Goal: Task Accomplishment & Management: Manage account settings

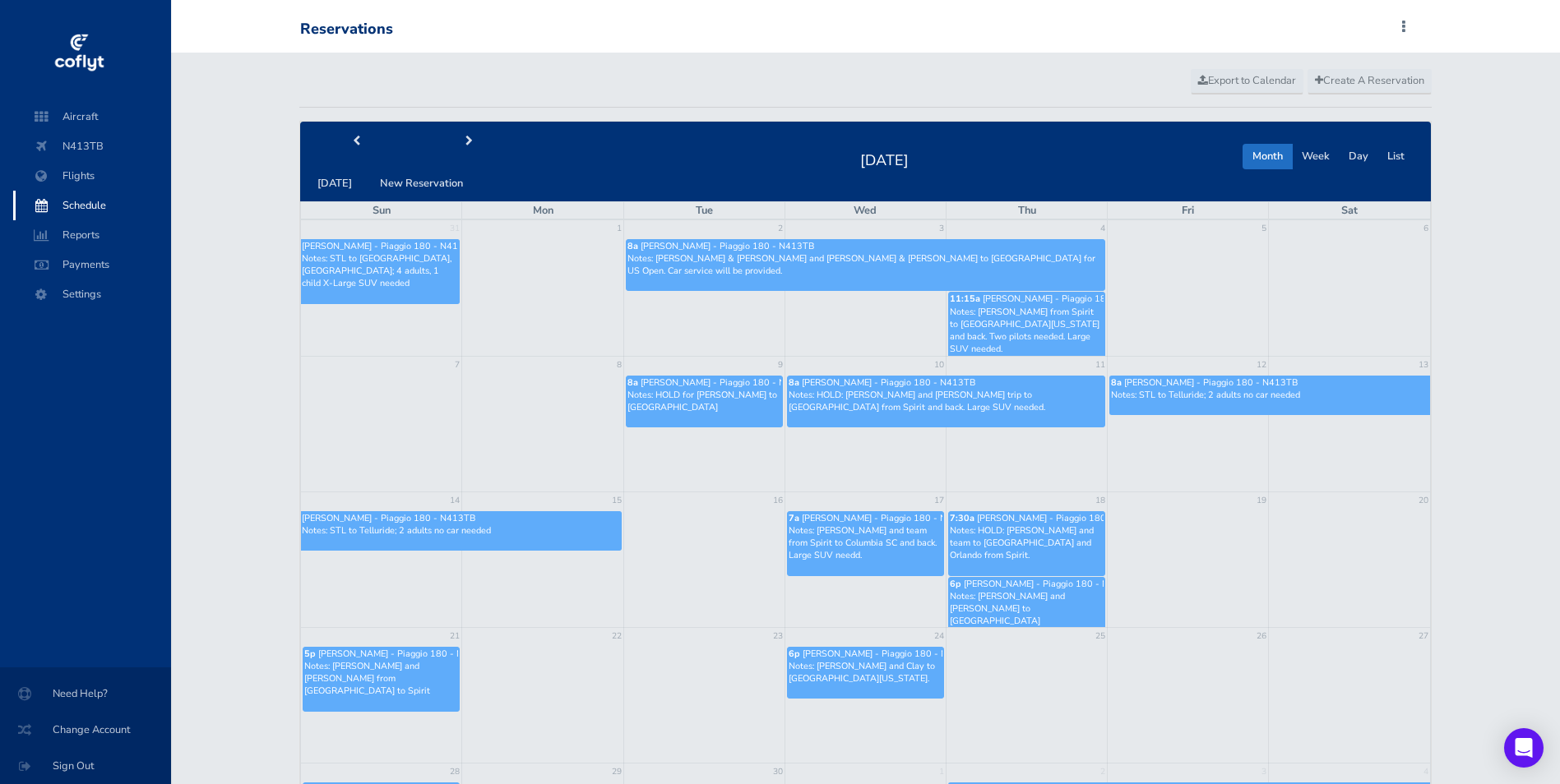
click at [1026, 306] on p "Notes: [PERSON_NAME] from Spirit to [GEOGRAPHIC_DATA][US_STATE] and back. Two p…" at bounding box center [1026, 331] width 154 height 51
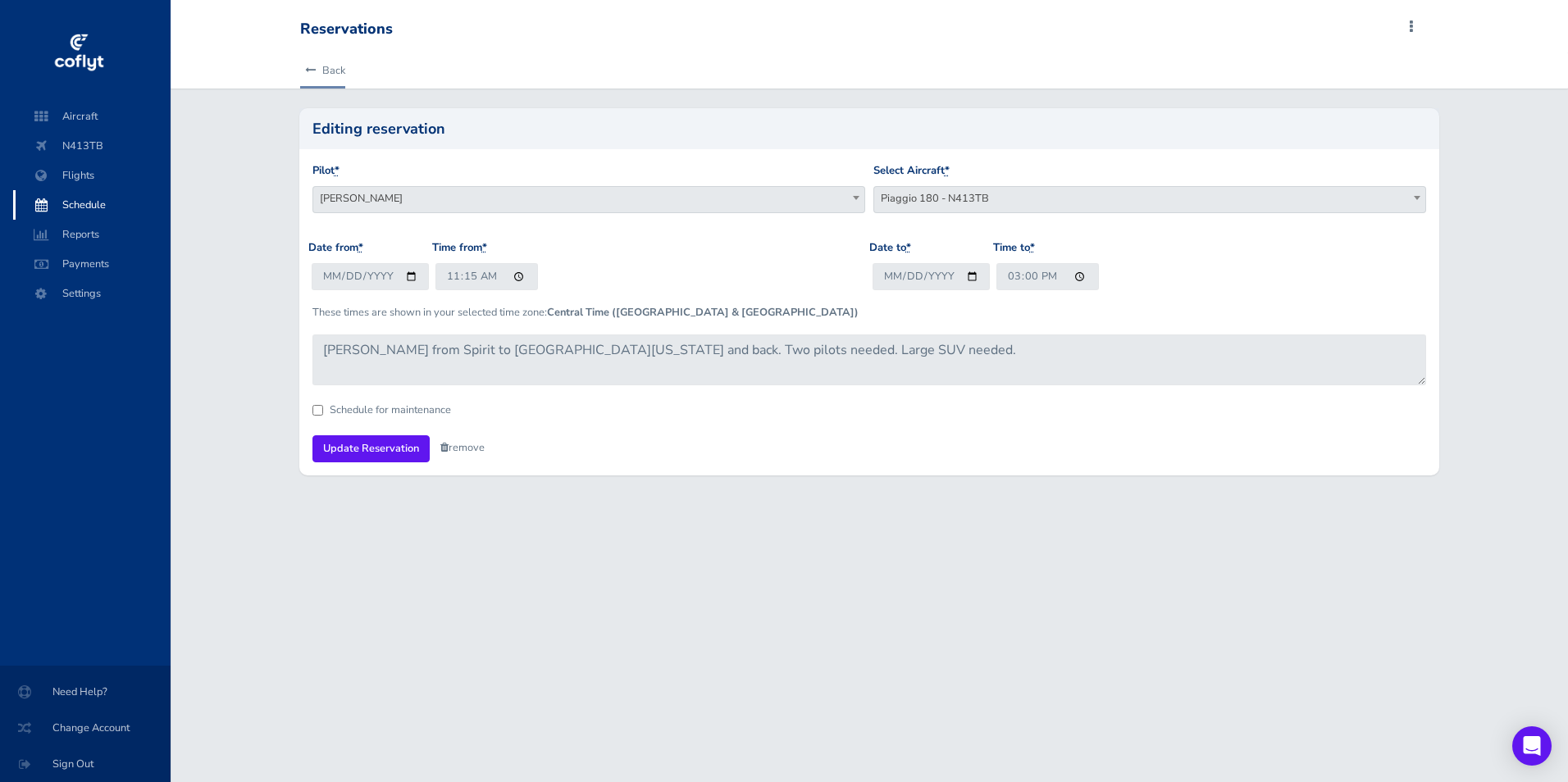
click at [323, 65] on link "Back" at bounding box center [322, 70] width 45 height 36
